Goal: Information Seeking & Learning: Understand process/instructions

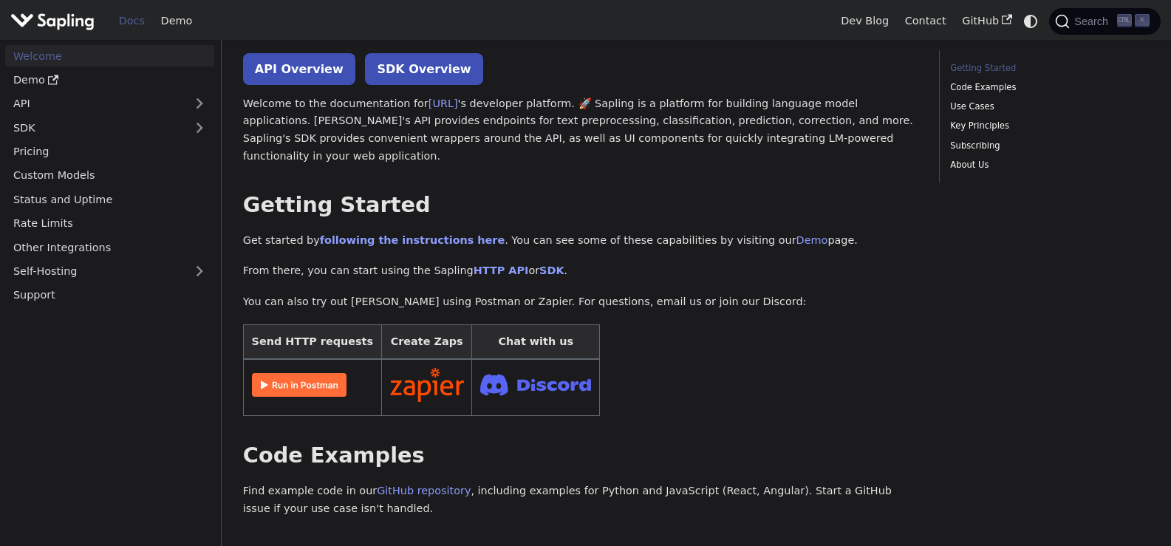
scroll to position [101, 0]
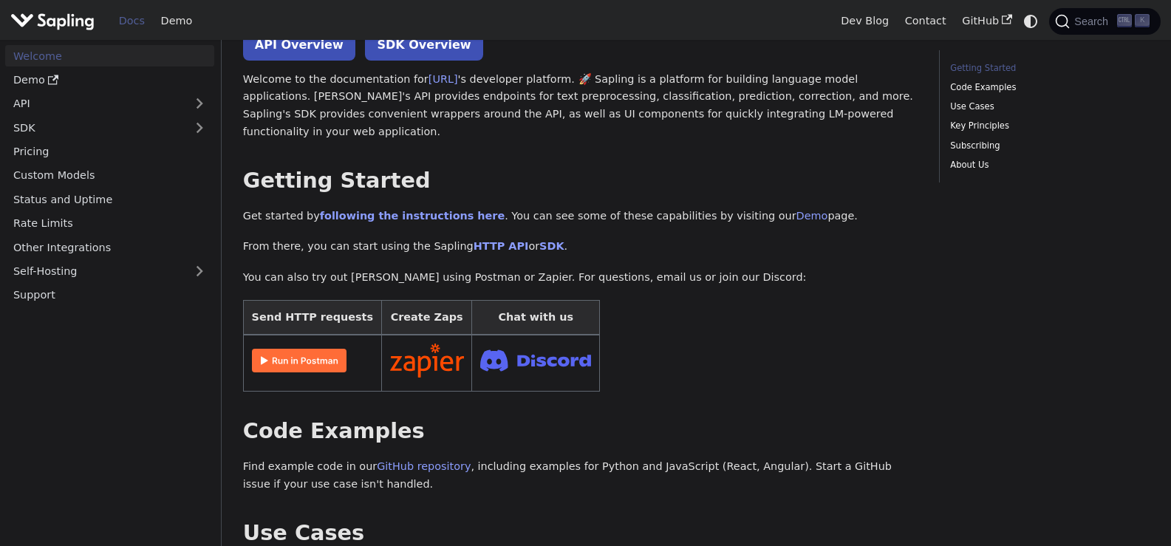
click at [318, 349] on img at bounding box center [299, 361] width 95 height 24
drag, startPoint x: 701, startPoint y: 395, endPoint x: 715, endPoint y: 318, distance: 79.0
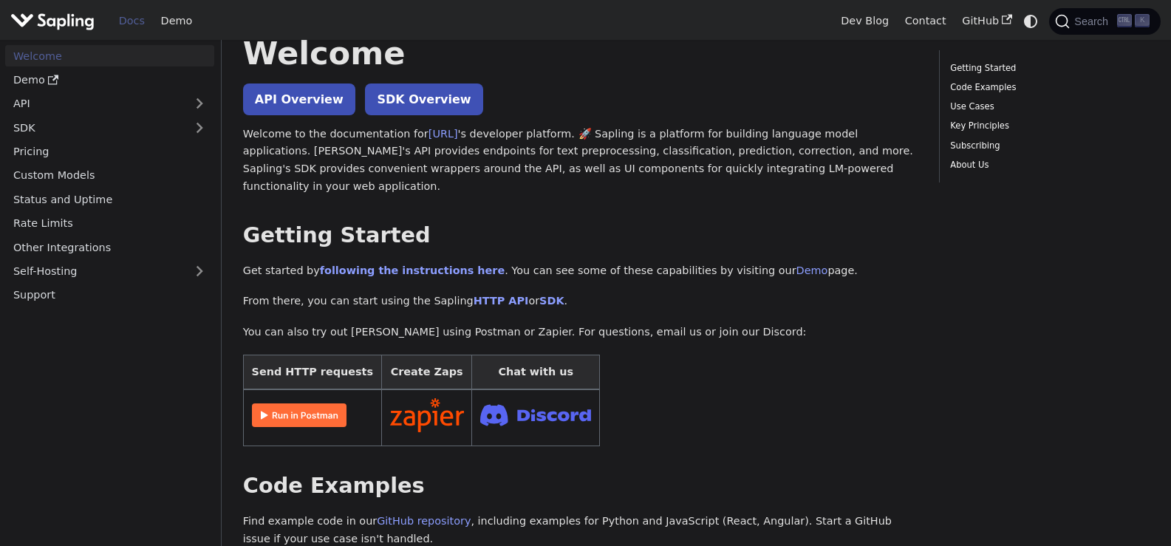
scroll to position [0, 0]
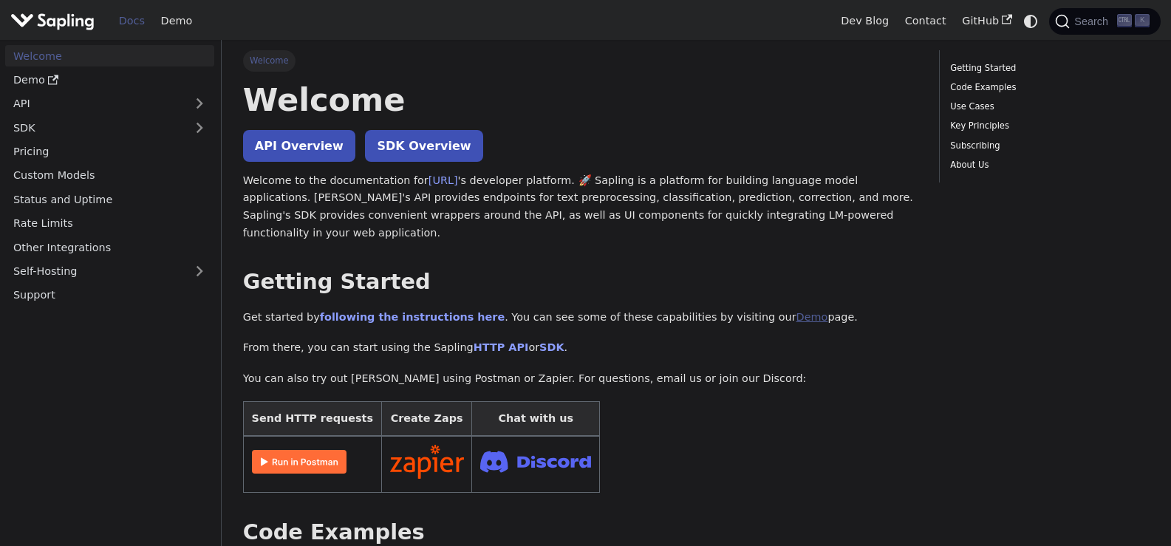
click at [797, 311] on link "Demo" at bounding box center [813, 317] width 32 height 12
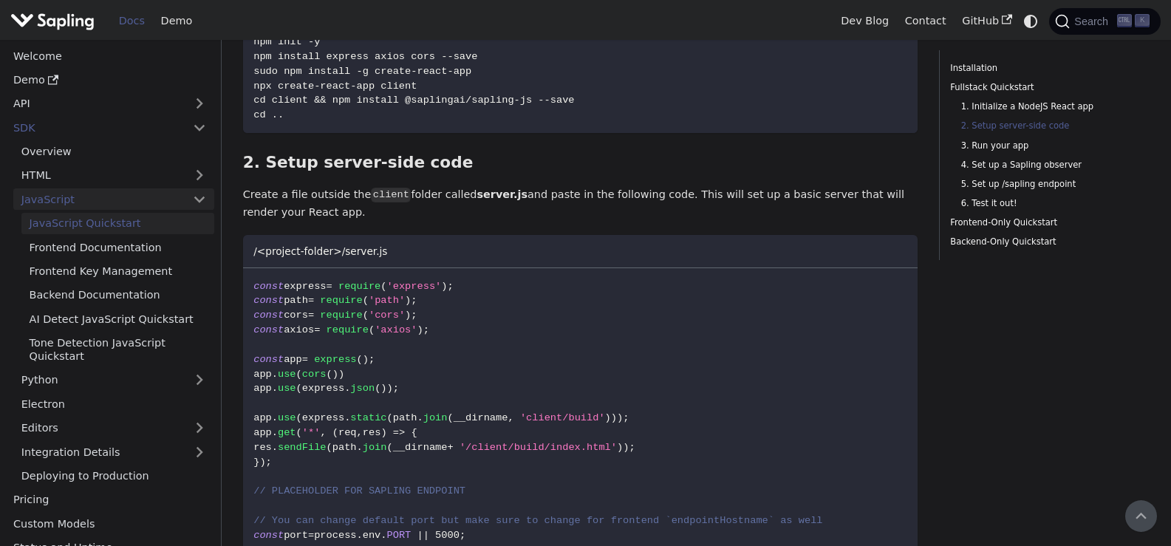
scroll to position [514, 0]
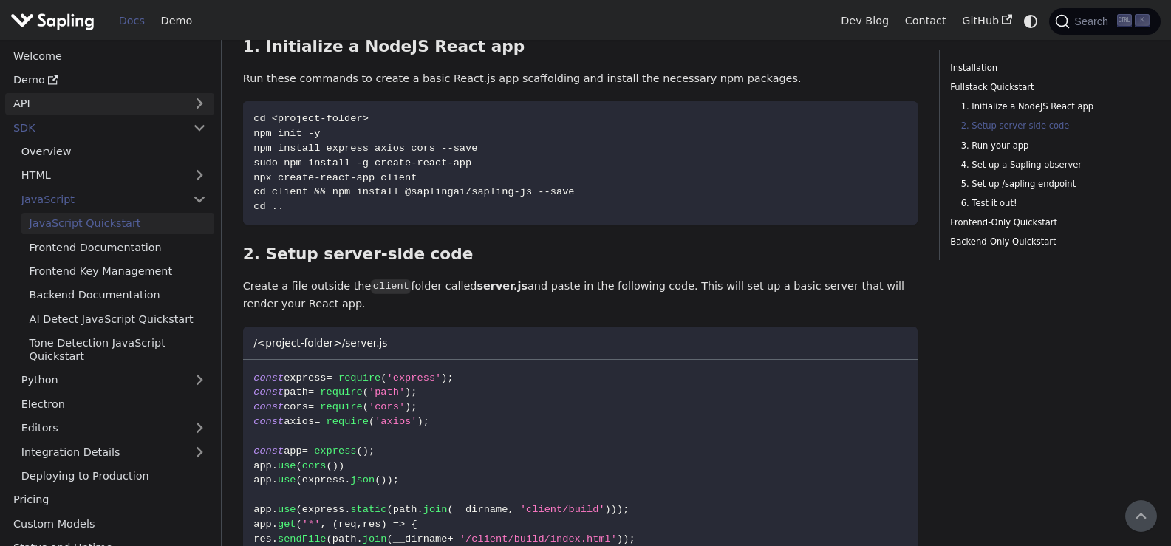
click at [78, 107] on link "API" at bounding box center [95, 103] width 180 height 21
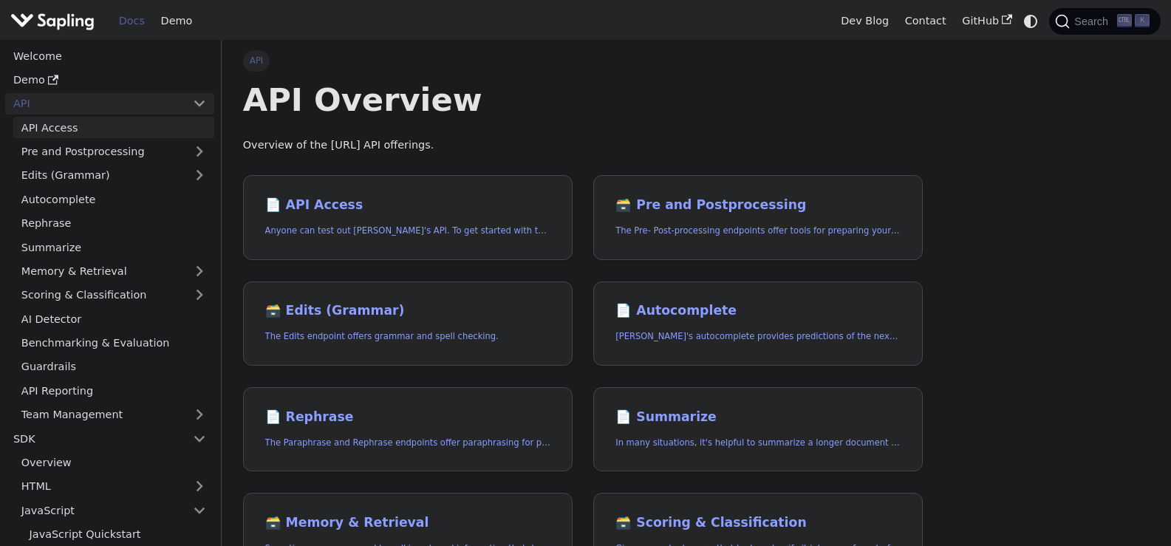
click at [80, 127] on link "API Access" at bounding box center [113, 127] width 201 height 21
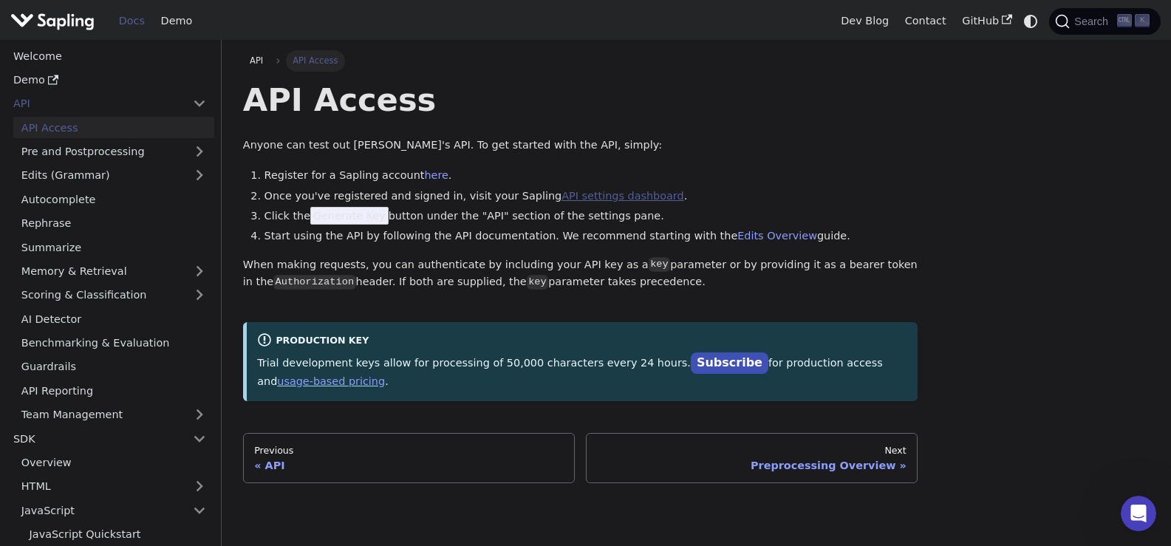
click at [562, 200] on link "API settings dashboard" at bounding box center [623, 196] width 122 height 12
